Goal: Navigation & Orientation: Understand site structure

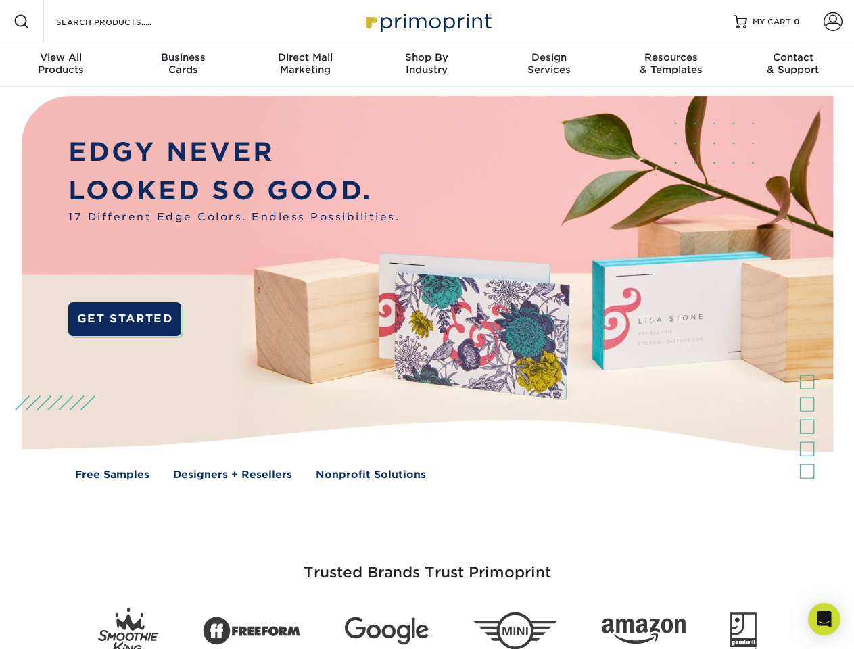
click at [427, 325] on img at bounding box center [426, 298] width 845 height 423
click at [22, 22] on span at bounding box center [22, 22] width 16 height 16
click at [832, 22] on span at bounding box center [832, 21] width 19 height 19
click at [61, 65] on div "View All Products" at bounding box center [61, 63] width 122 height 24
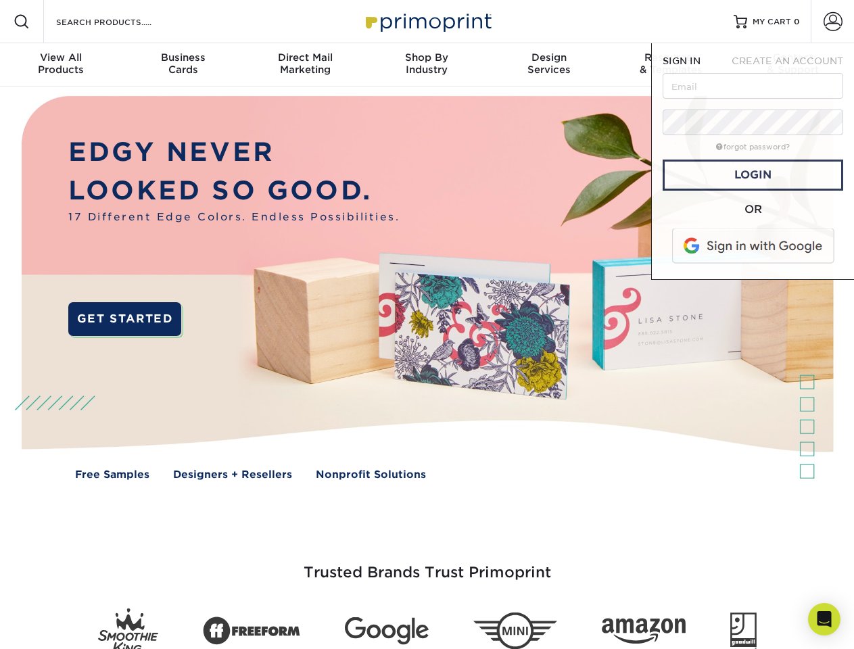
click at [183, 65] on div "Business Cards" at bounding box center [183, 63] width 122 height 24
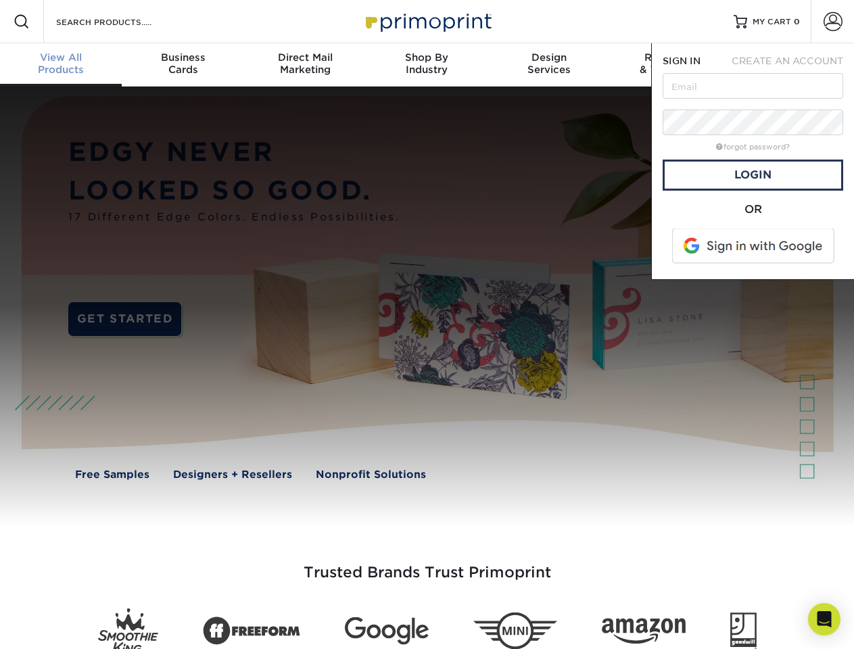
click at [305, 65] on div "Direct Mail Marketing" at bounding box center [305, 63] width 122 height 24
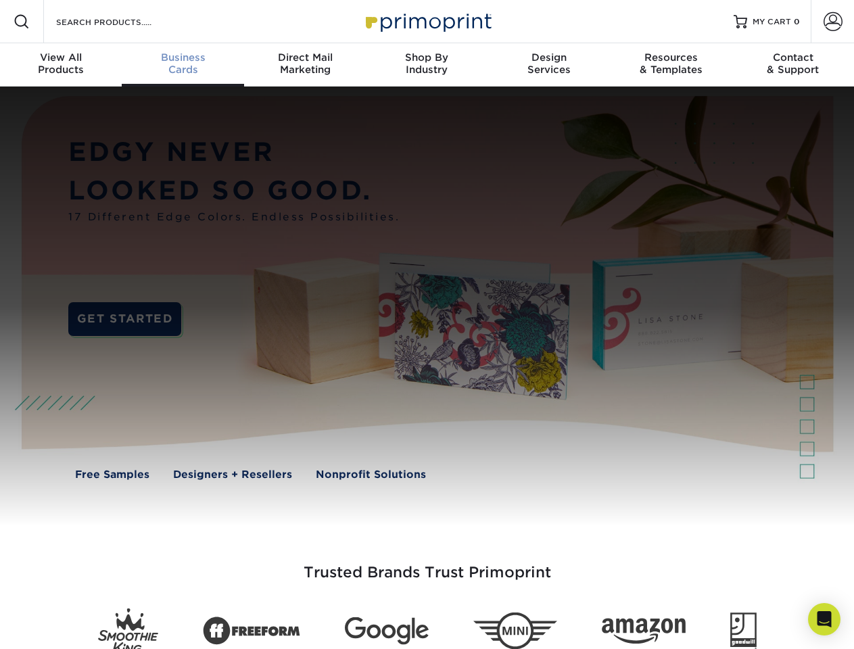
click at [427, 65] on div "Shop By Industry" at bounding box center [427, 63] width 122 height 24
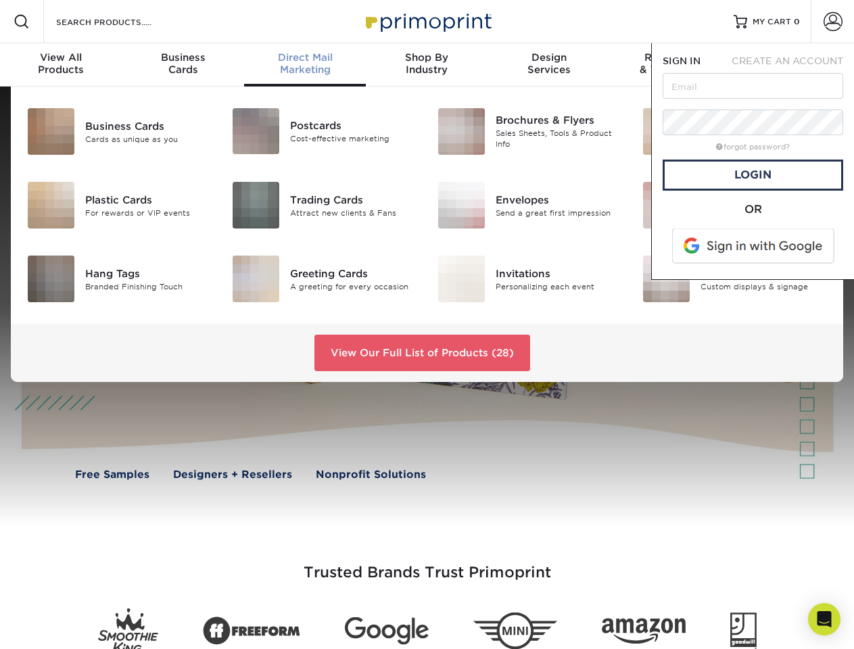
click at [549, 65] on div "Design Services" at bounding box center [549, 63] width 122 height 24
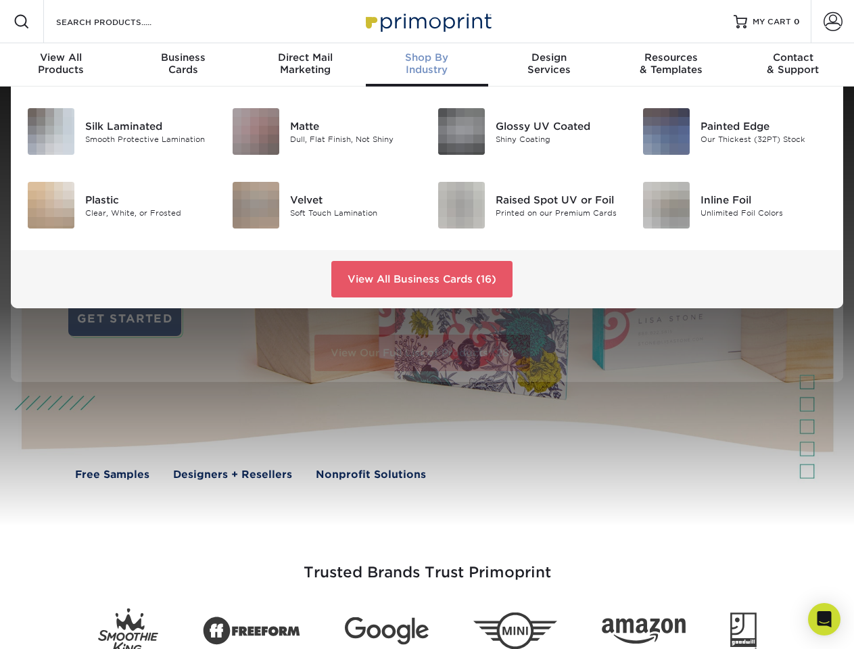
click at [671, 65] on span "SIGN IN" at bounding box center [682, 60] width 38 height 11
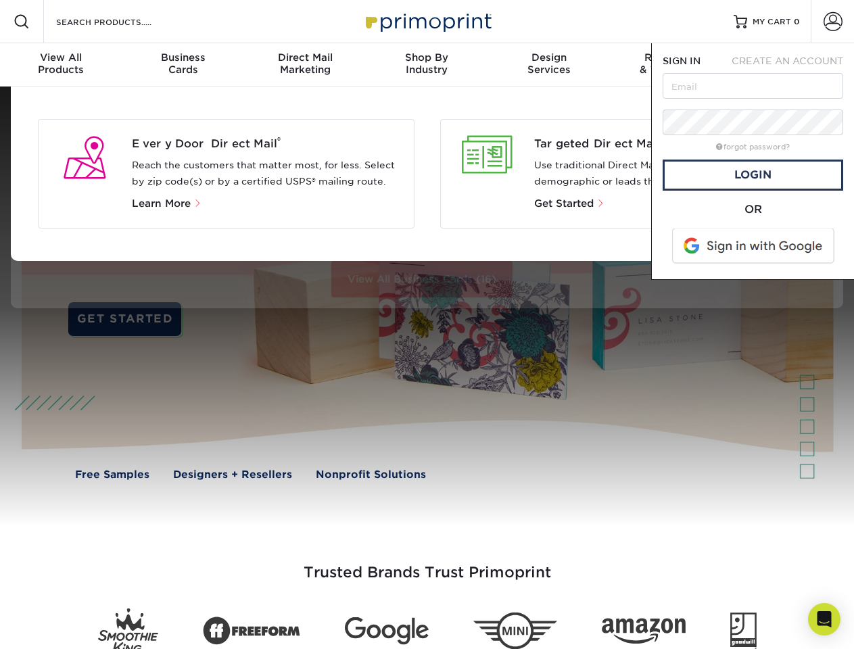
click at [793, 65] on div "Contact & Support" at bounding box center [793, 63] width 122 height 24
